Goal: Task Accomplishment & Management: Manage account settings

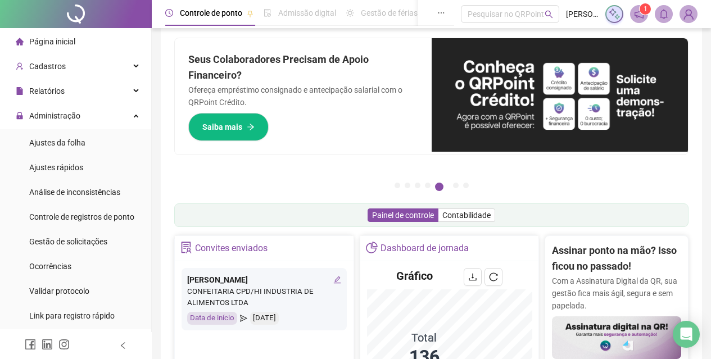
scroll to position [13, 0]
click at [99, 239] on span "Gestão de solicitações" at bounding box center [68, 241] width 78 height 9
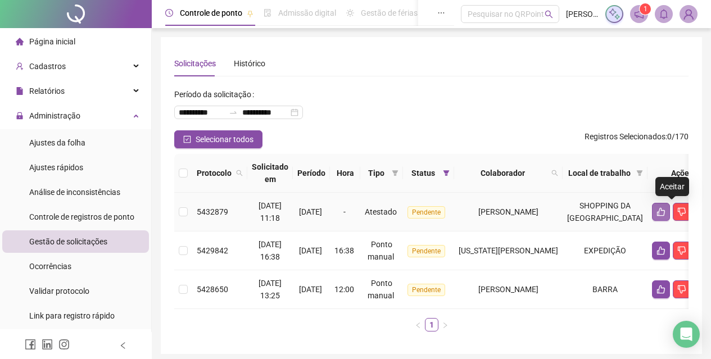
click at [666, 209] on icon "like" at bounding box center [661, 211] width 9 height 9
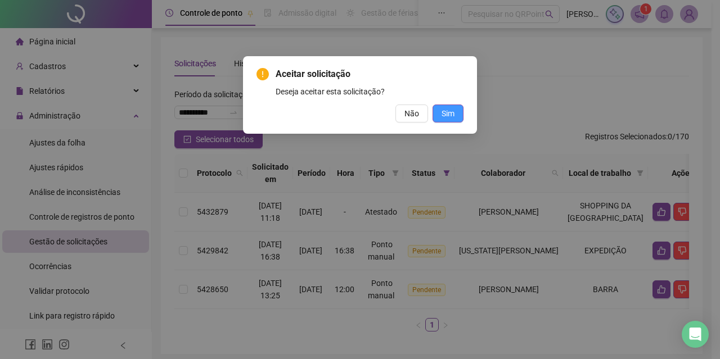
click at [446, 118] on span "Sim" at bounding box center [447, 113] width 13 height 12
click at [449, 112] on span "Sim" at bounding box center [447, 113] width 13 height 12
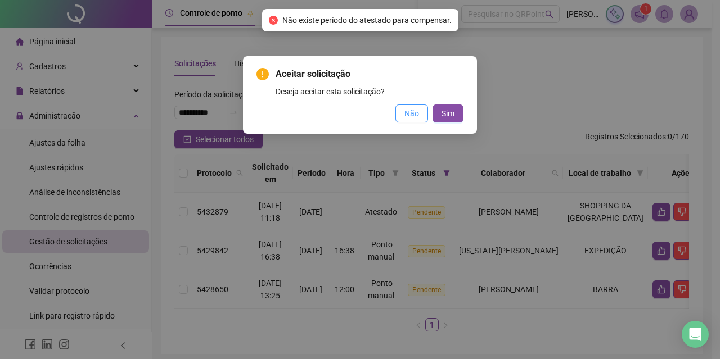
click at [408, 114] on span "Não" at bounding box center [411, 113] width 15 height 12
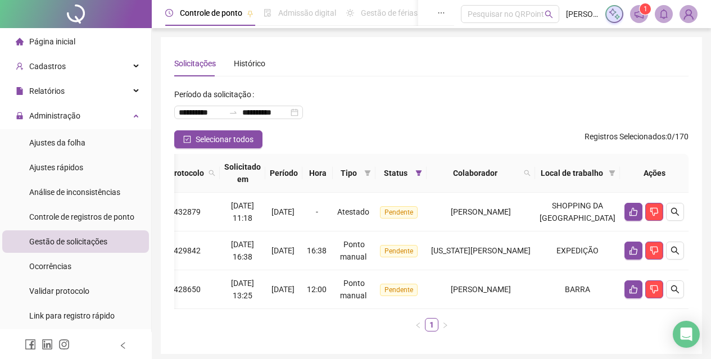
scroll to position [0, 39]
click at [674, 213] on icon "search" at bounding box center [675, 211] width 9 height 9
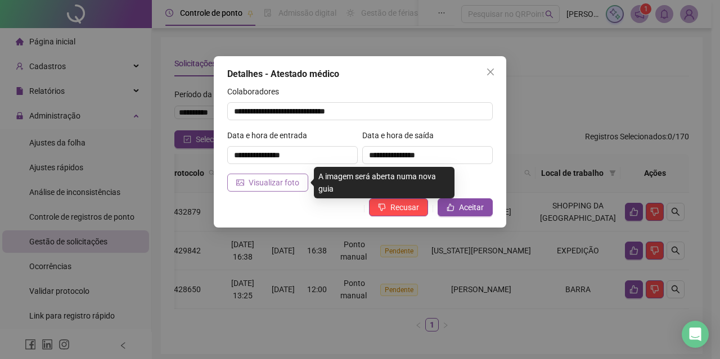
click at [269, 182] on span "Visualizar foto" at bounding box center [274, 183] width 51 height 12
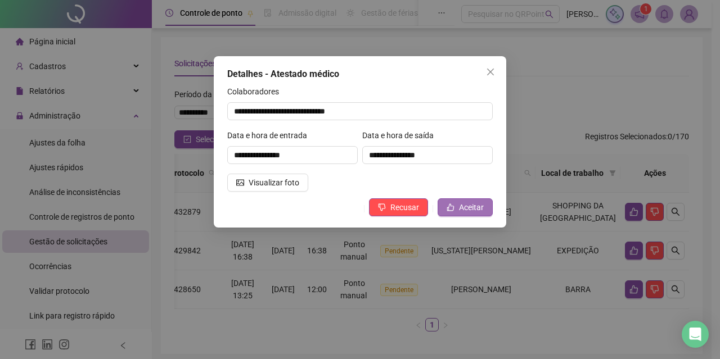
click at [460, 209] on span "Aceitar" at bounding box center [471, 207] width 25 height 12
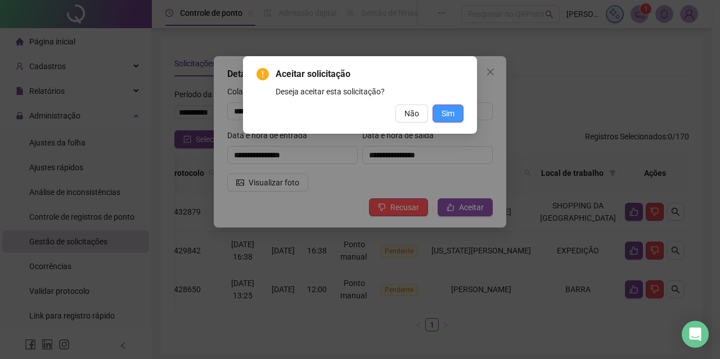
click at [444, 108] on span "Sim" at bounding box center [447, 113] width 13 height 12
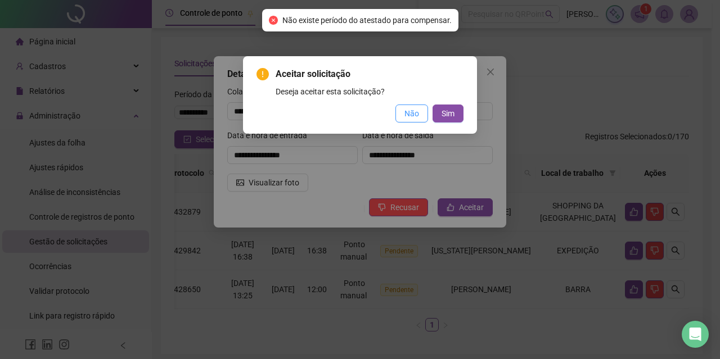
click at [407, 112] on span "Não" at bounding box center [411, 113] width 15 height 12
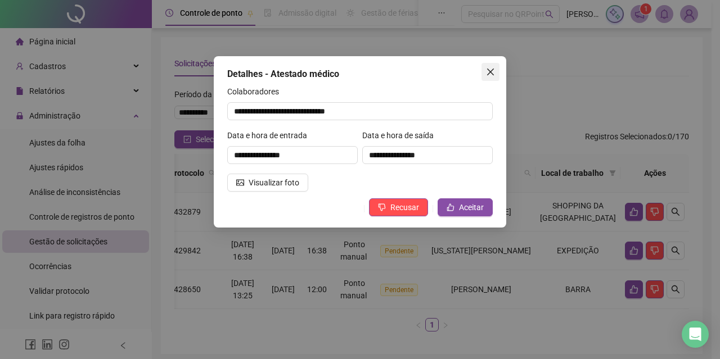
click at [491, 72] on icon "close" at bounding box center [490, 72] width 7 height 7
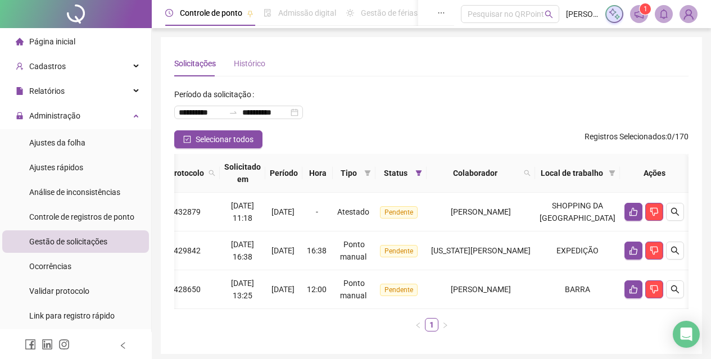
scroll to position [0, 30]
click at [80, 39] on li "Página inicial" at bounding box center [75, 41] width 147 height 22
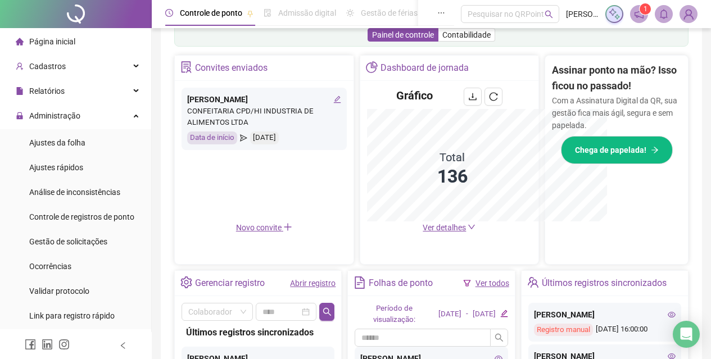
scroll to position [359, 0]
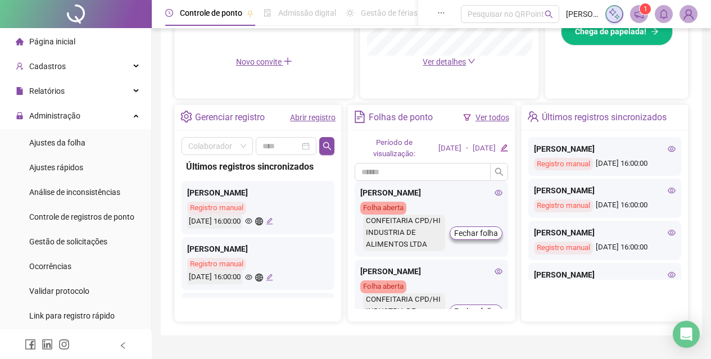
click at [252, 221] on icon "eye" at bounding box center [248, 221] width 7 height 7
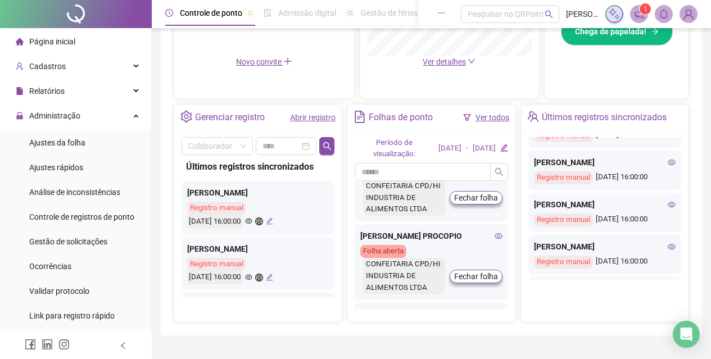
scroll to position [281, 0]
